Goal: Information Seeking & Learning: Find specific fact

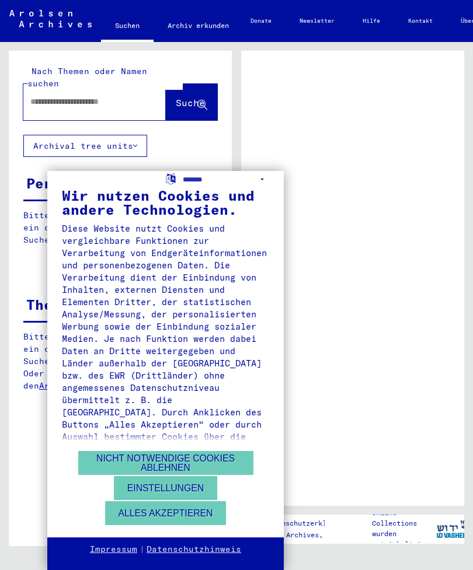
click at [201, 516] on button "Alles akzeptieren" at bounding box center [165, 513] width 121 height 24
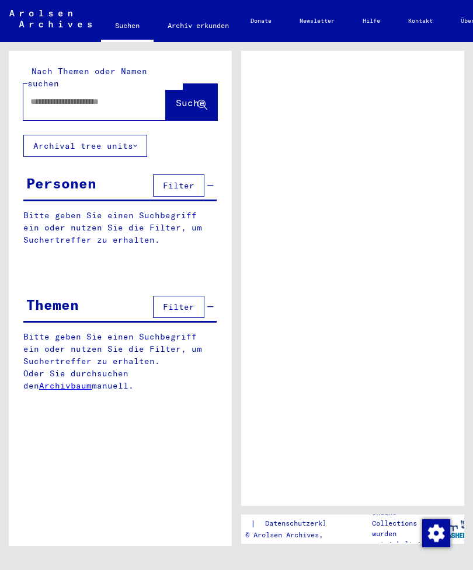
click at [188, 180] on span "Filter" at bounding box center [179, 185] width 32 height 11
click at [183, 180] on span "Filter" at bounding box center [179, 185] width 32 height 11
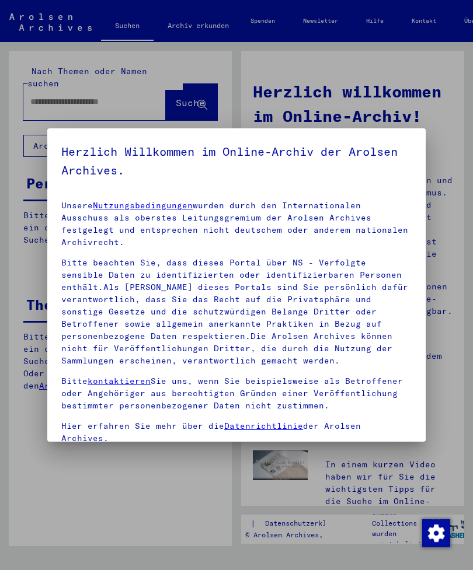
click at [181, 175] on h5 "Herzlich Willkommen im Online-Archiv der Arolsen Archives." at bounding box center [236, 160] width 350 height 37
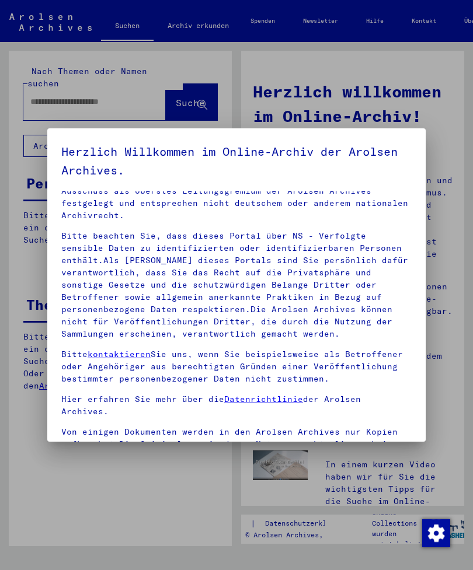
click at [466, 192] on div at bounding box center [236, 285] width 473 height 570
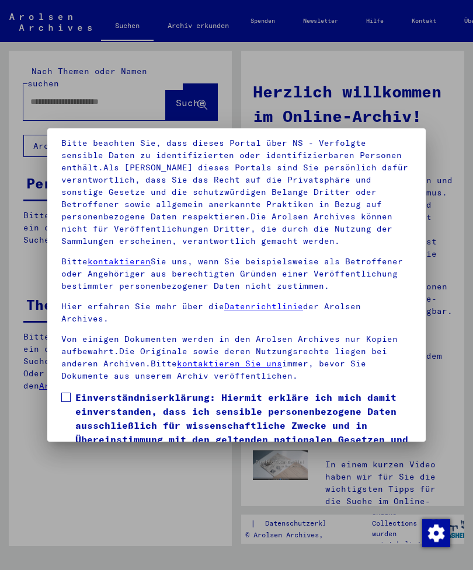
scroll to position [95, 0]
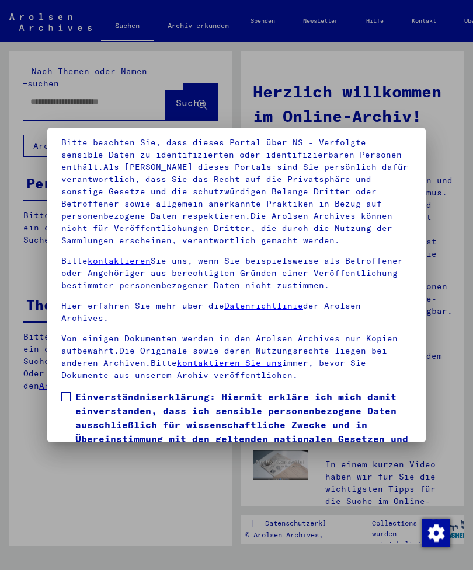
click at [65, 392] on span at bounding box center [65, 396] width 9 height 9
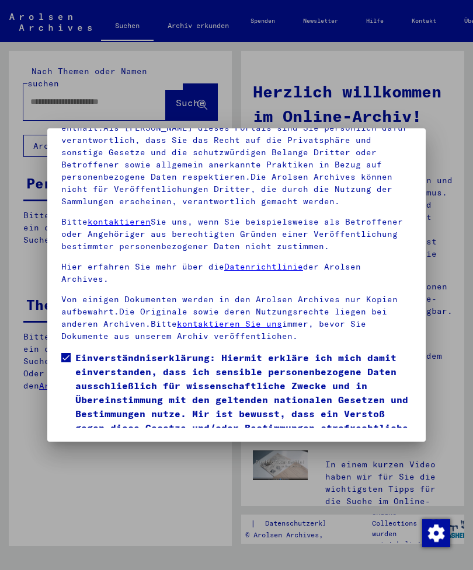
click at [86, 455] on button "Ich stimme zu" at bounding box center [105, 466] width 88 height 22
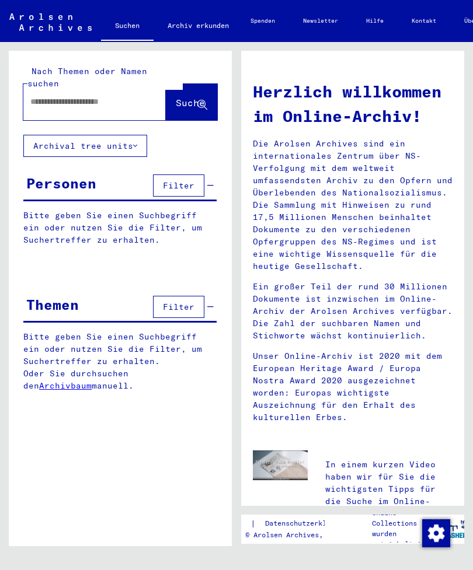
click at [181, 180] on span "Filter" at bounding box center [179, 185] width 32 height 11
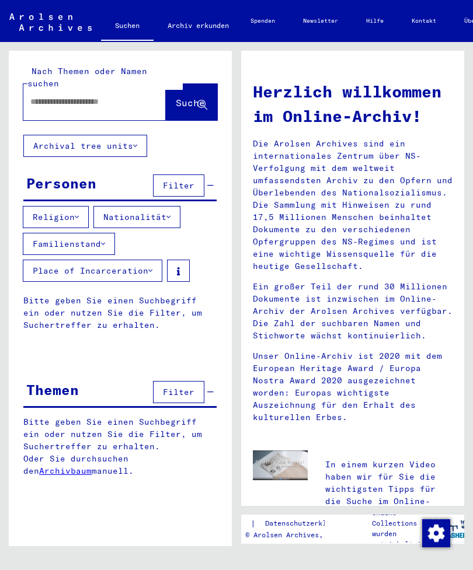
click at [44, 96] on input "text" at bounding box center [80, 102] width 100 height 12
type input "**********"
click at [193, 97] on span "Suche" at bounding box center [192, 103] width 32 height 12
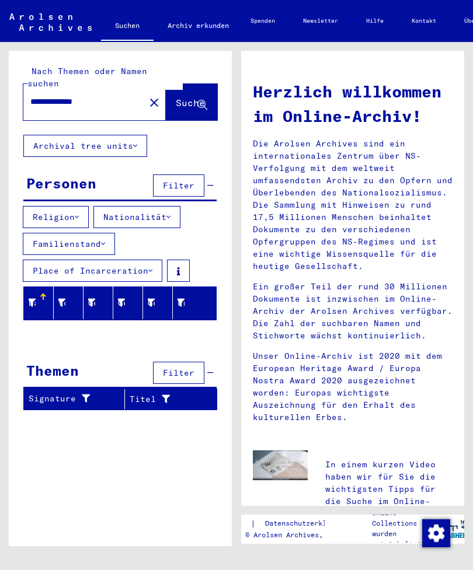
click at [202, 100] on icon at bounding box center [202, 105] width 10 height 10
click at [188, 99] on button "Suche" at bounding box center [191, 102] width 51 height 36
click at [194, 97] on span "Suche" at bounding box center [190, 103] width 29 height 12
click at [200, 100] on icon at bounding box center [202, 105] width 10 height 10
click at [202, 100] on icon at bounding box center [202, 105] width 10 height 10
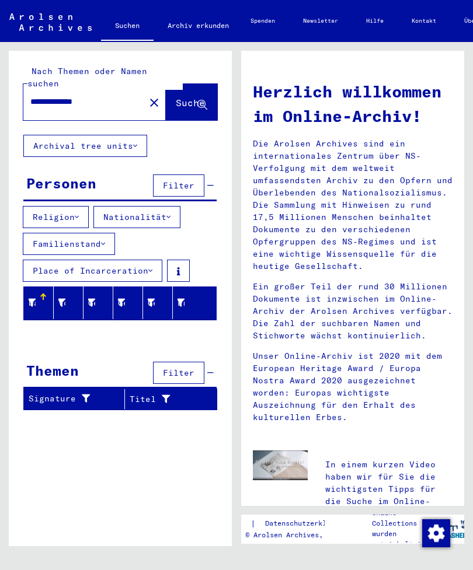
click at [202, 100] on icon at bounding box center [202, 105] width 10 height 10
click at [166, 206] on button "Nationalität" at bounding box center [136, 217] width 87 height 22
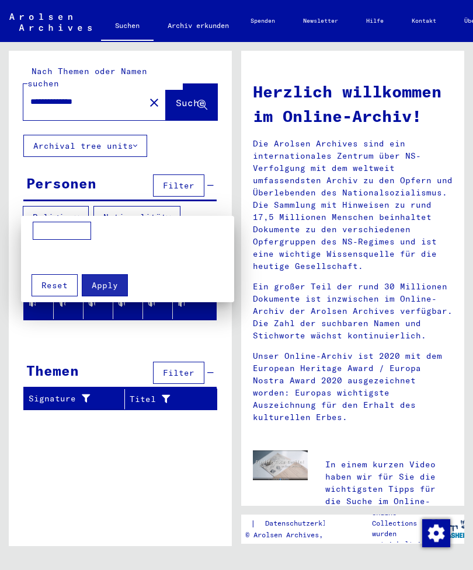
click at [72, 203] on div at bounding box center [236, 285] width 473 height 570
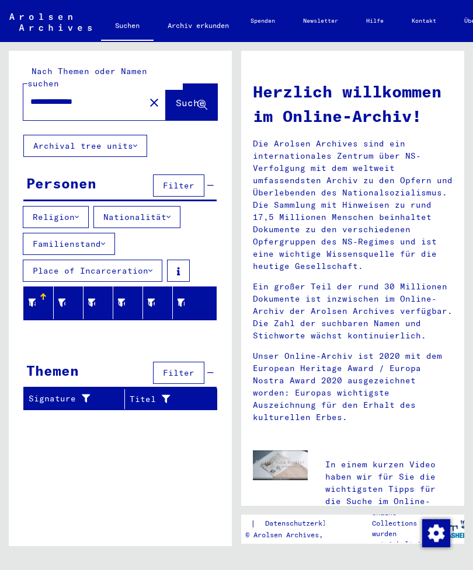
click at [103, 240] on icon at bounding box center [103, 244] width 4 height 8
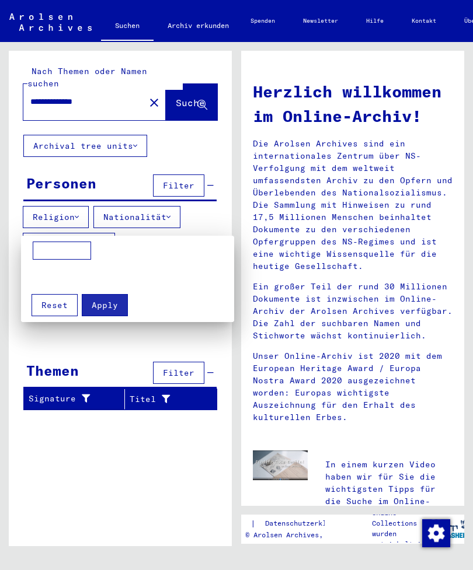
click at [72, 249] on input at bounding box center [62, 251] width 58 height 19
type input "**********"
click at [113, 289] on div "Apply Reset" at bounding box center [127, 301] width 201 height 30
click at [112, 306] on span "Apply" at bounding box center [105, 305] width 26 height 11
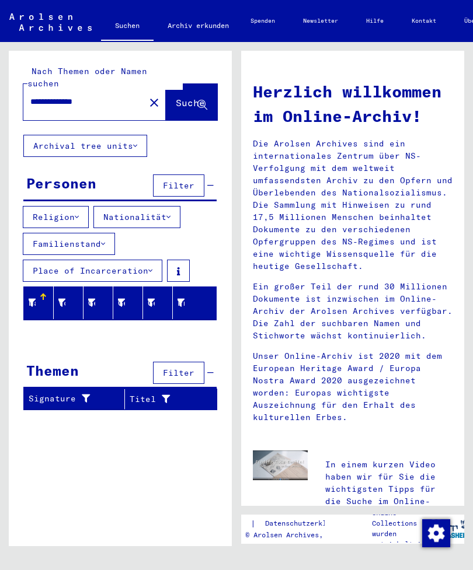
click at [147, 96] on mat-icon "close" at bounding box center [154, 103] width 14 height 14
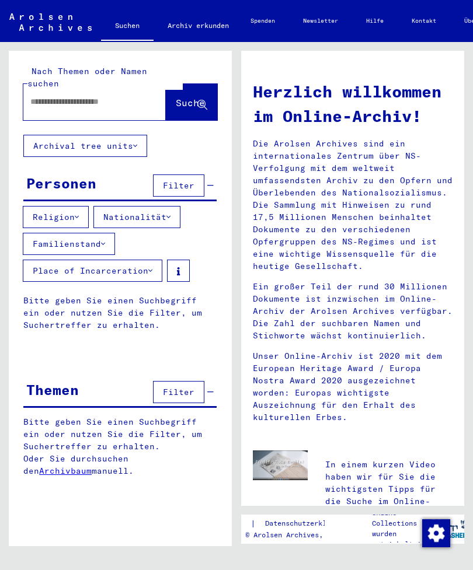
click at [107, 96] on input "text" at bounding box center [80, 102] width 100 height 12
type input "******"
click at [194, 97] on span "Suche" at bounding box center [190, 103] width 29 height 12
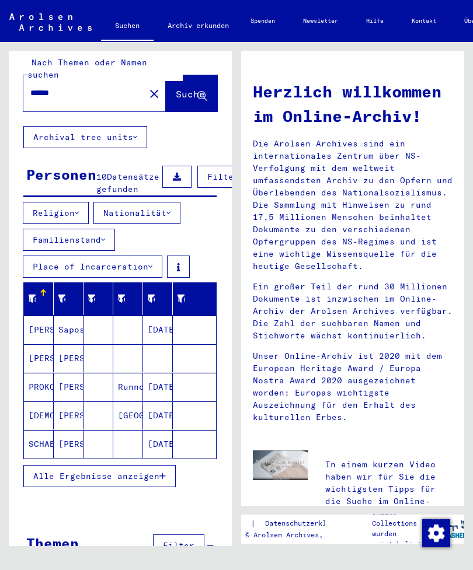
scroll to position [13, 0]
click at [146, 471] on span "Alle Ergebnisse anzeigen" at bounding box center [96, 476] width 126 height 11
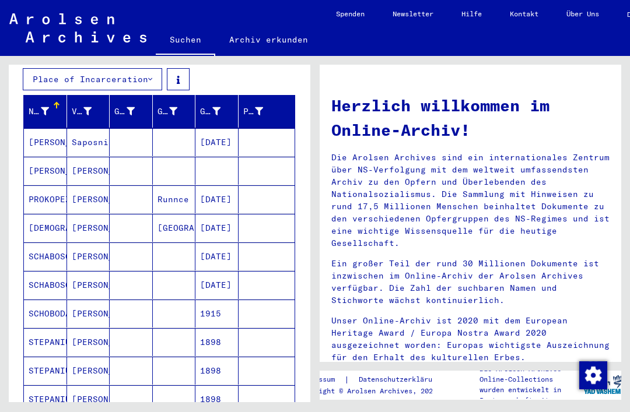
scroll to position [183, 0]
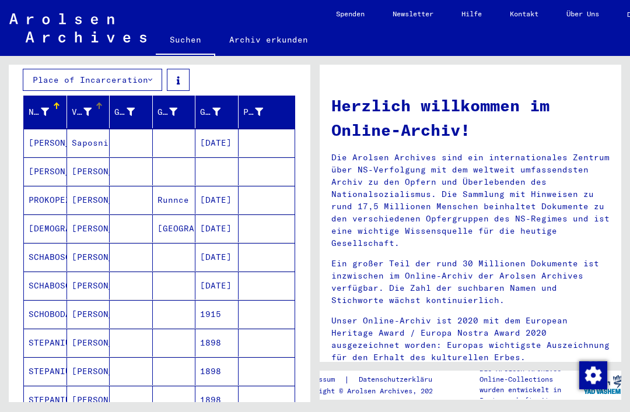
click at [90, 108] on icon at bounding box center [87, 112] width 8 height 8
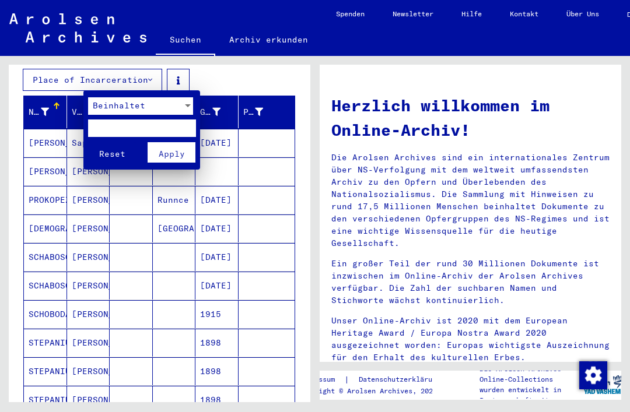
click at [88, 86] on div at bounding box center [315, 206] width 630 height 412
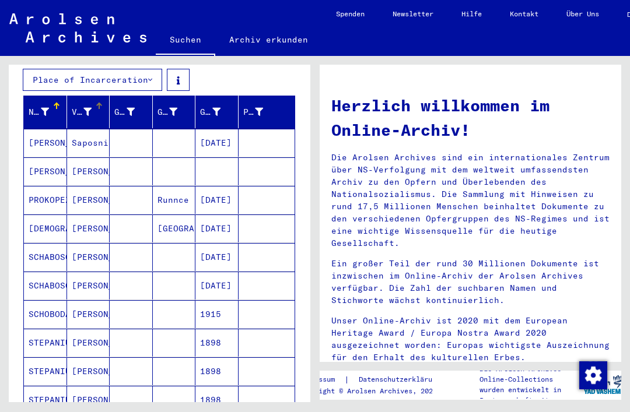
click at [34, 106] on div "Nachname" at bounding box center [39, 112] width 20 height 12
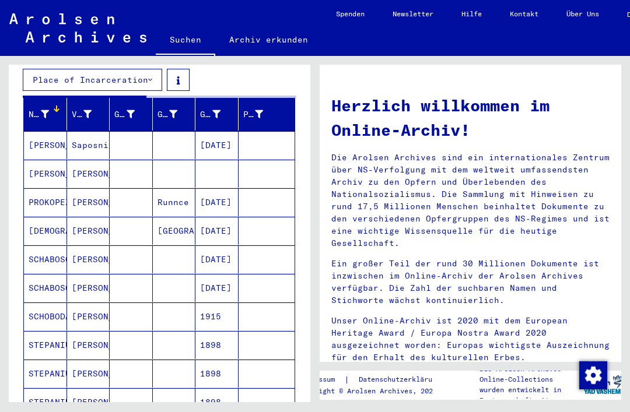
scroll to position [151, 0]
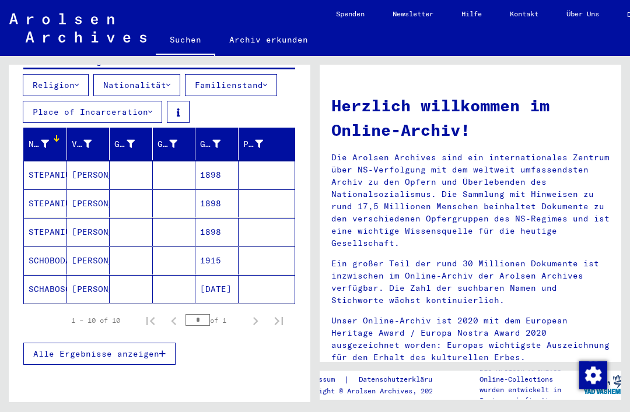
click at [47, 138] on div at bounding box center [45, 144] width 8 height 12
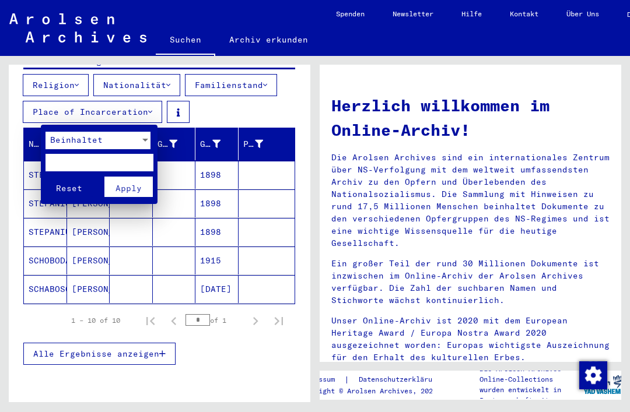
click at [39, 114] on div at bounding box center [315, 206] width 630 height 412
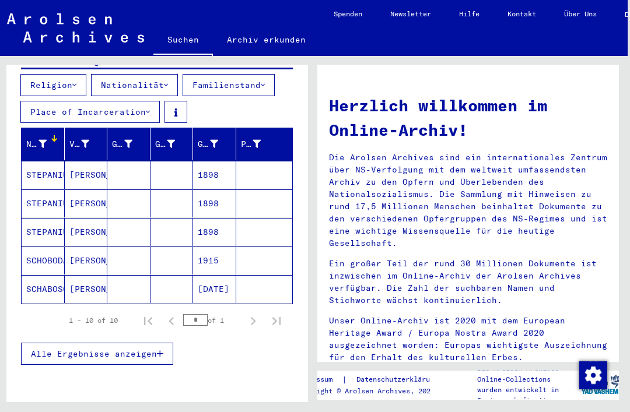
scroll to position [27, 2]
click at [47, 343] on button "Alle Ergebnisse anzeigen" at bounding box center [97, 354] width 152 height 22
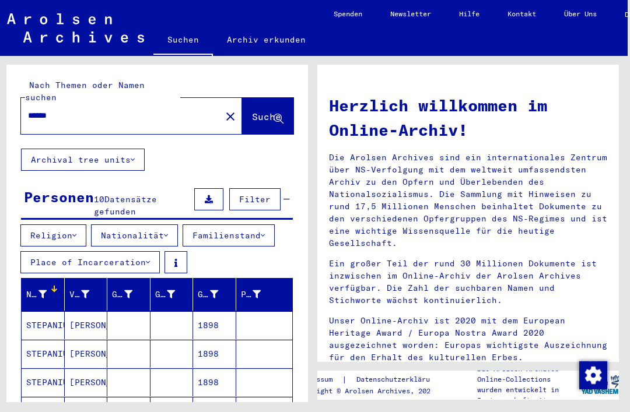
scroll to position [0, 0]
click at [223, 110] on mat-icon "close" at bounding box center [230, 117] width 14 height 14
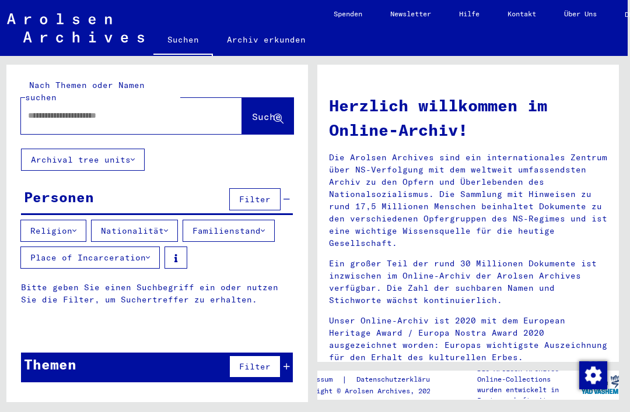
click at [134, 110] on input "text" at bounding box center [117, 116] width 179 height 12
type input "******"
click at [269, 111] on span "Suche" at bounding box center [266, 117] width 29 height 12
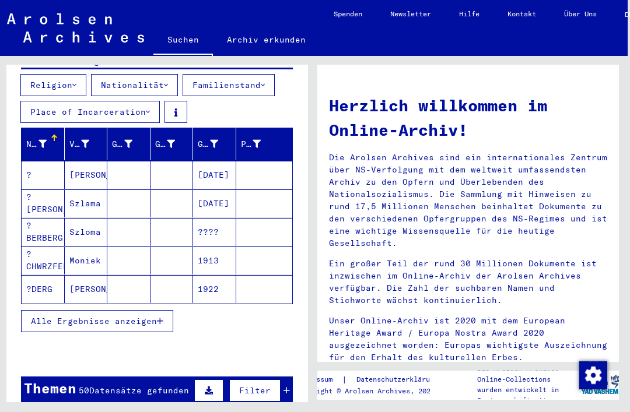
scroll to position [152, 0]
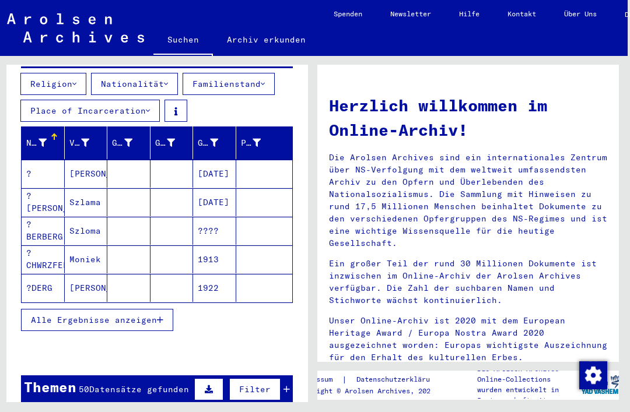
click at [44, 315] on span "Alle Ergebnisse anzeigen" at bounding box center [94, 320] width 126 height 11
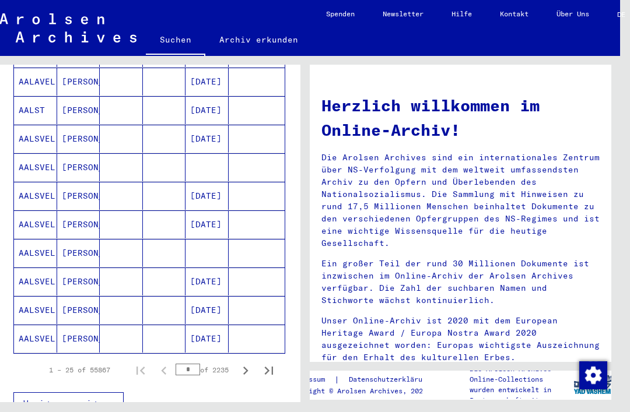
scroll to position [737, 0]
